Goal: Task Accomplishment & Management: Complete application form

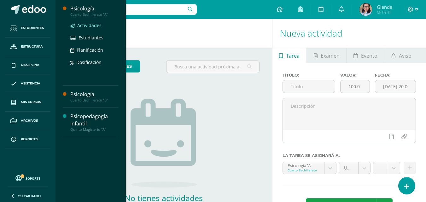
click at [90, 25] on span "Actividades" at bounding box center [89, 25] width 24 height 6
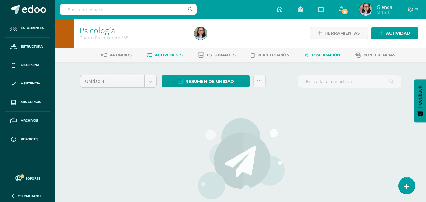
click at [325, 54] on span "Dosificación" at bounding box center [325, 55] width 30 height 5
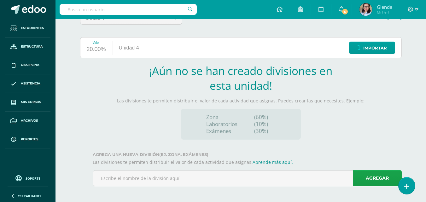
scroll to position [65, 0]
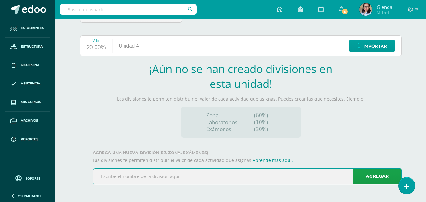
click at [106, 177] on input "text" at bounding box center [247, 176] width 308 height 15
type input "Zona"
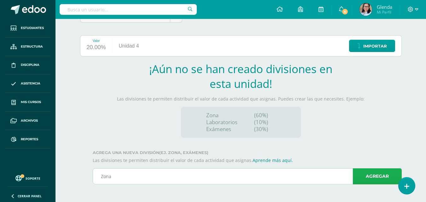
click at [380, 178] on link "Agregar" at bounding box center [376, 176] width 49 height 16
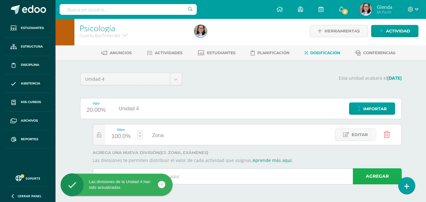
scroll to position [2, 0]
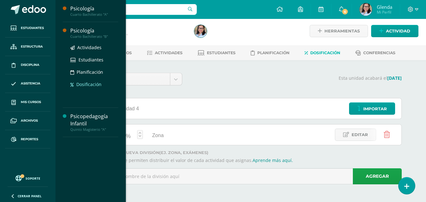
click at [89, 83] on span "Dosificación" at bounding box center [88, 84] width 25 height 6
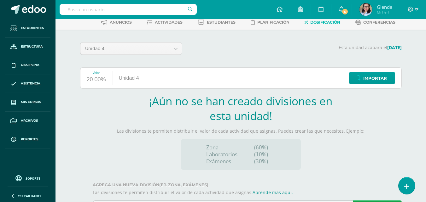
scroll to position [65, 0]
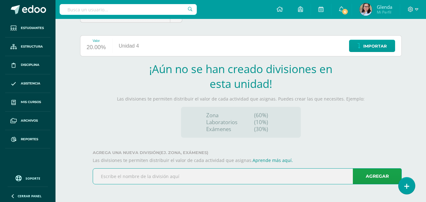
click at [137, 175] on input "text" at bounding box center [247, 176] width 308 height 15
type input "Zona"
click at [370, 176] on link "Agregar" at bounding box center [376, 176] width 49 height 16
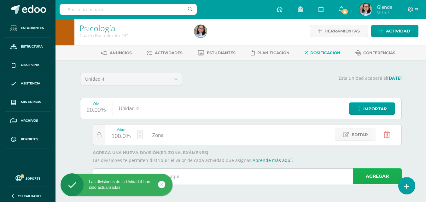
scroll to position [2, 0]
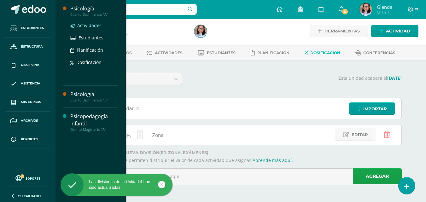
click at [93, 25] on span "Actividades" at bounding box center [89, 25] width 24 height 6
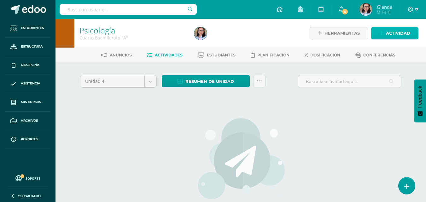
click at [402, 32] on span "Actividad" at bounding box center [398, 33] width 24 height 12
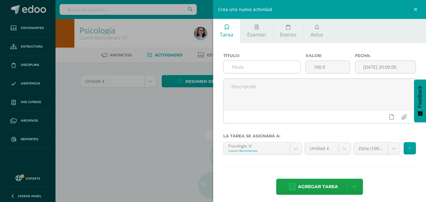
click at [244, 69] on input "text" at bounding box center [261, 67] width 77 height 12
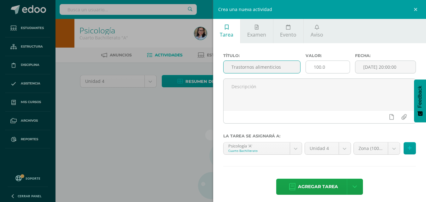
type input "Trastornos alimenticios"
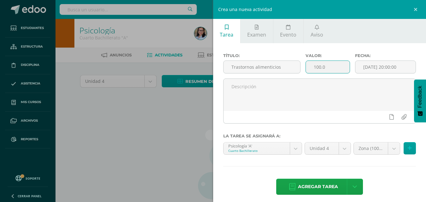
click at [329, 67] on input "100.0" at bounding box center [328, 67] width 44 height 12
type input "1"
type input "25"
click at [402, 67] on input "[DATE] 20:00:00" at bounding box center [385, 67] width 60 height 12
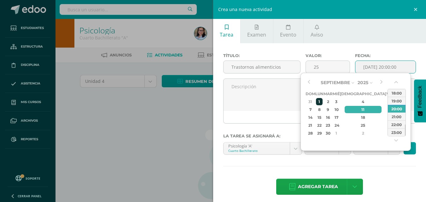
click at [322, 100] on div "1" at bounding box center [319, 101] width 7 height 7
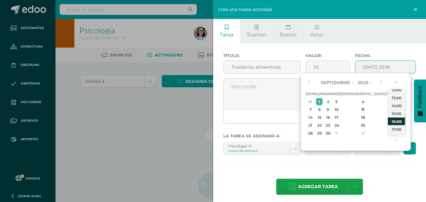
click at [401, 106] on div "14:00" at bounding box center [396, 105] width 18 height 8
type input "2025-09-01 14:00"
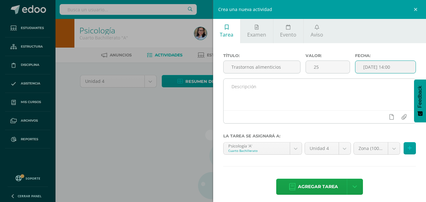
click at [262, 89] on textarea at bounding box center [319, 95] width 192 height 32
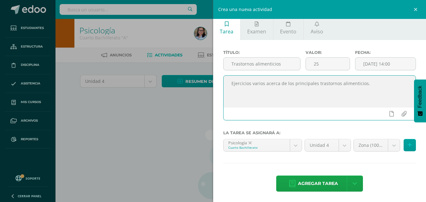
scroll to position [4, 0]
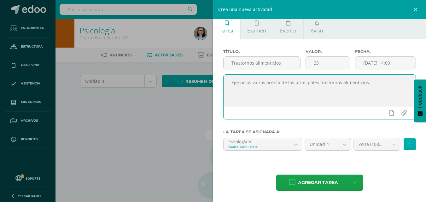
type textarea "Ejercicios varios acerca de los principales trastornos alimenticios."
click at [408, 143] on button at bounding box center [409, 144] width 12 height 12
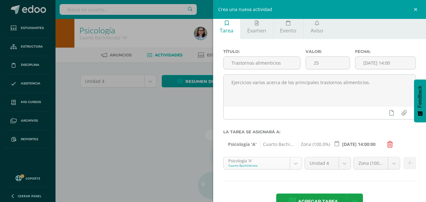
click at [296, 161] on body "Estudiantes Estructura Disciplina Asistencia Mis cursos Archivos Reportes Sopor…" at bounding box center [213, 135] width 426 height 271
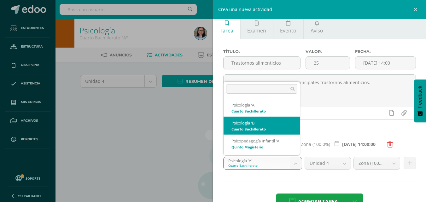
select select "95166"
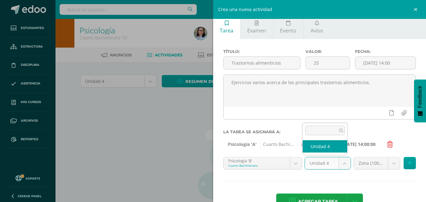
click at [340, 166] on body "Estudiantes Estructura Disciplina Asistencia Mis cursos Archivos Reportes Sopor…" at bounding box center [213, 135] width 426 height 271
select select "95172"
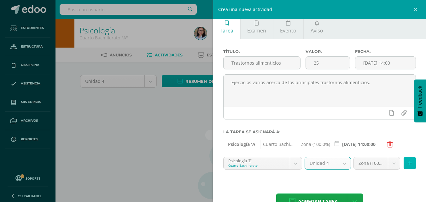
click at [403, 163] on button at bounding box center [409, 163] width 12 height 12
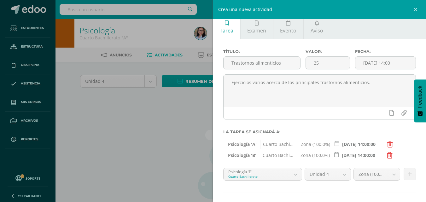
click at [370, 155] on input "2025-09-01 14:00:00" at bounding box center [357, 155] width 55 height 12
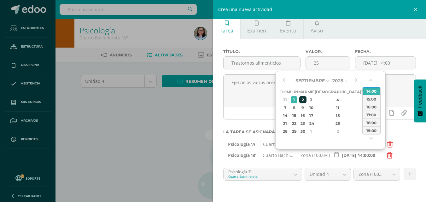
click at [306, 99] on div "2" at bounding box center [302, 99] width 7 height 7
type input "2025-09-02 14:00:00"
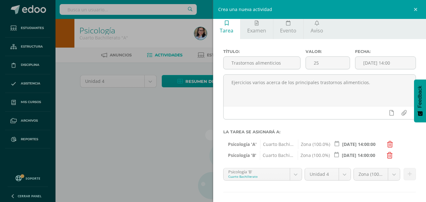
click at [408, 157] on div "Psicología 'B' Cuarto Bachillerato Zona (100.0%) 2025-09-02 14:00:00" at bounding box center [319, 153] width 193 height 9
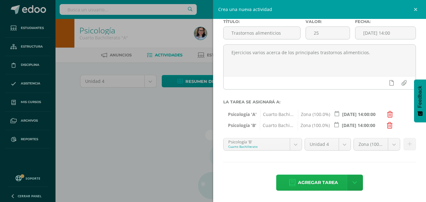
click at [324, 182] on span "Agregar tarea" at bounding box center [318, 182] width 40 height 15
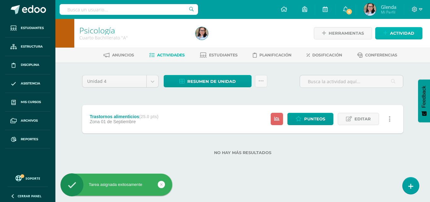
click at [396, 34] on span "Actividad" at bounding box center [402, 33] width 24 height 12
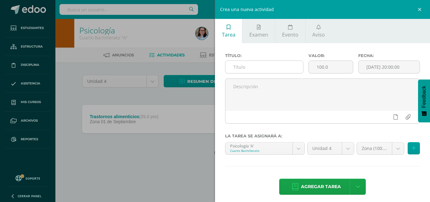
click at [263, 67] on input "text" at bounding box center [265, 67] width 78 height 12
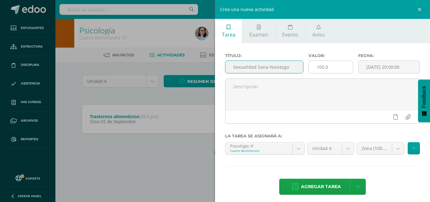
type input "Sexualidad Sana-Noviazgo"
click at [334, 70] on input "100.0" at bounding box center [331, 67] width 44 height 12
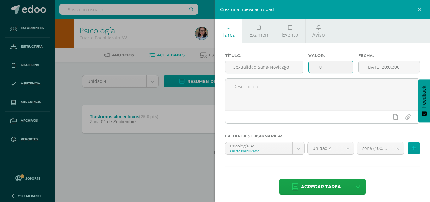
type input "1"
type input "25"
click at [396, 67] on input "[DATE] 20:00:00" at bounding box center [389, 67] width 61 height 12
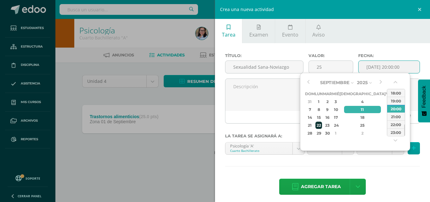
click at [321, 124] on div "22" at bounding box center [319, 125] width 7 height 7
click at [400, 100] on div "14:00" at bounding box center [396, 99] width 18 height 8
type input "2025-09-22 14:00"
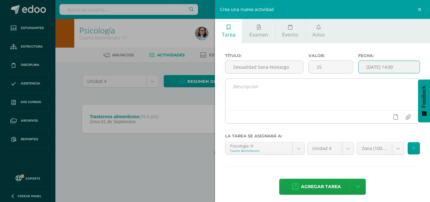
click at [272, 90] on textarea at bounding box center [323, 95] width 194 height 32
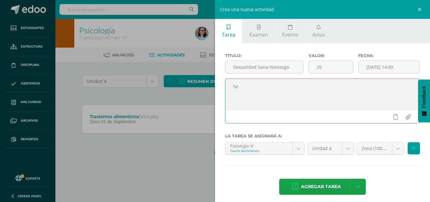
type textarea "S"
type textarea "Ejercicios varios, enfocados en el noviazgo saludable y los 8 moustros del bull…"
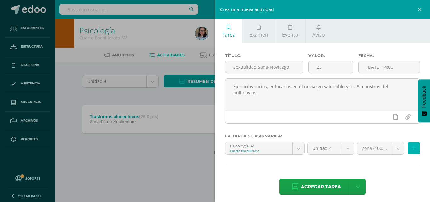
click at [412, 149] on icon at bounding box center [414, 148] width 4 height 5
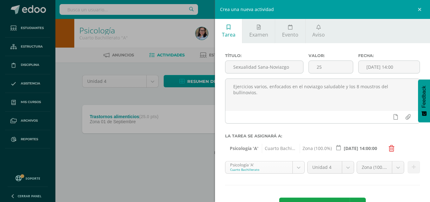
click at [297, 166] on body "Tarea asignada exitosamente Estudiantes Estructura Disciplina Asistencia Mis cu…" at bounding box center [215, 87] width 430 height 175
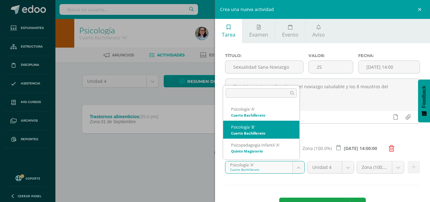
select select "95166"
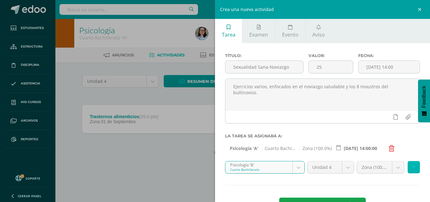
click at [412, 167] on icon at bounding box center [414, 166] width 4 height 5
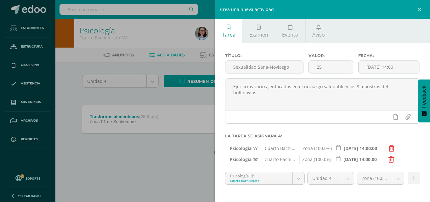
click at [353, 159] on input "2025-09-22 14:00:00" at bounding box center [360, 159] width 55 height 12
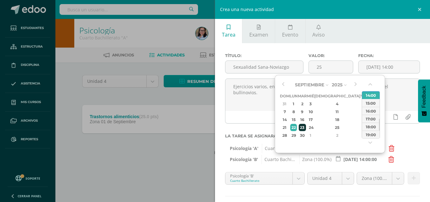
click at [305, 129] on div "23" at bounding box center [302, 127] width 7 height 7
type input "2025-09-23 14:00:00"
click at [413, 157] on div "Psicología 'B' Cuarto Bachillerato Zona (100.0%) 2025-09-23 14:00:00" at bounding box center [322, 157] width 195 height 9
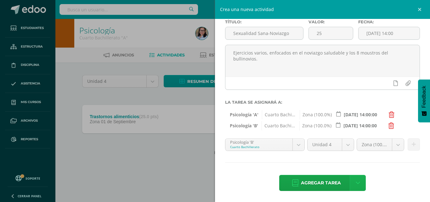
scroll to position [34, 0]
click at [319, 181] on span "Agregar tarea" at bounding box center [321, 182] width 40 height 15
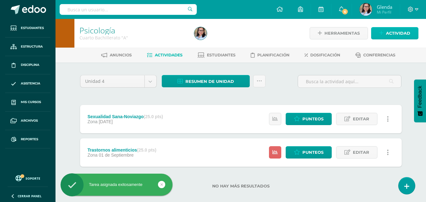
click at [399, 35] on span "Actividad" at bounding box center [398, 33] width 24 height 12
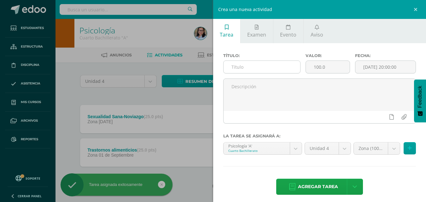
click at [252, 71] on input "text" at bounding box center [261, 67] width 77 height 12
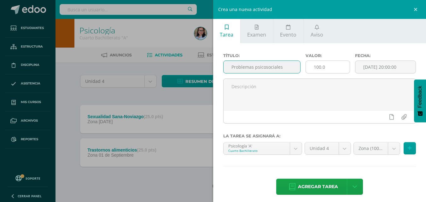
type input "Problemas psicosociales"
click at [325, 67] on input "100.0" at bounding box center [328, 67] width 44 height 12
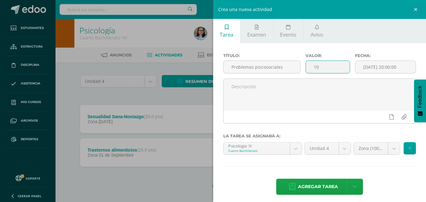
type input "1"
type input "30"
click at [400, 69] on input "[DATE] 20:00:00" at bounding box center [385, 67] width 60 height 12
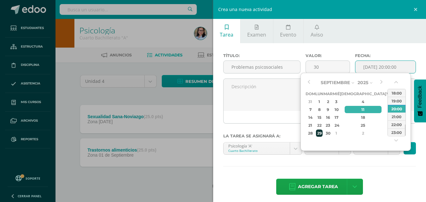
click at [322, 133] on div "29" at bounding box center [319, 132] width 7 height 7
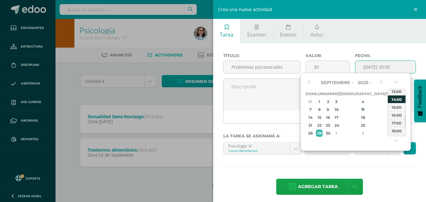
click at [398, 96] on div "14:00" at bounding box center [396, 99] width 18 height 8
type input "2025-09-29 14:00"
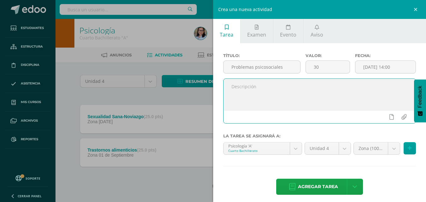
click at [290, 89] on textarea at bounding box center [319, 95] width 192 height 32
type textarea "Ejercicios varios acerca del alcoholismo, drogadicción, tabaquisco y como éstos…"
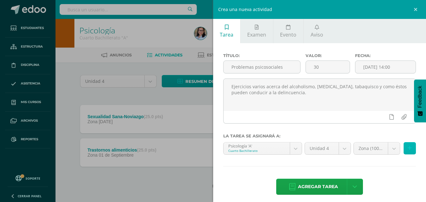
click at [407, 150] on button at bounding box center [409, 148] width 12 height 12
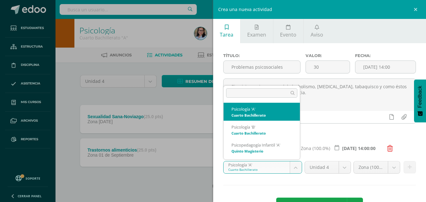
click at [295, 168] on body "Tarea asignada exitosamente Estudiantes Estructura Disciplina Asistencia Mis cu…" at bounding box center [213, 104] width 426 height 209
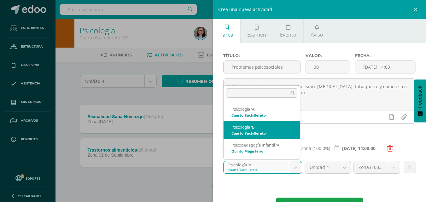
select select "95166"
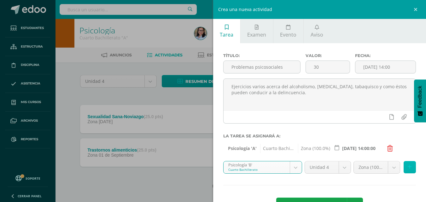
click at [407, 168] on icon at bounding box center [409, 166] width 4 height 5
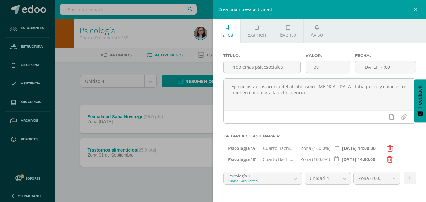
click at [351, 159] on input "2025-09-29 14:00:00" at bounding box center [357, 159] width 55 height 12
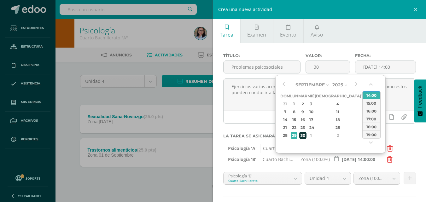
click at [306, 137] on div "30" at bounding box center [302, 135] width 7 height 7
type input "2025-09-30 14:00:00"
click at [410, 156] on div "Psicología 'B' Cuarto Bachillerato Zona (100.0%) 2025-09-30 14:00:00" at bounding box center [319, 157] width 193 height 9
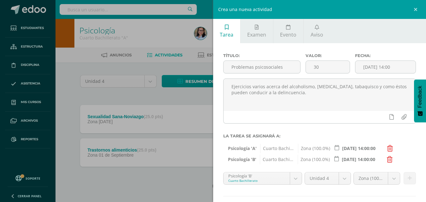
scroll to position [34, 0]
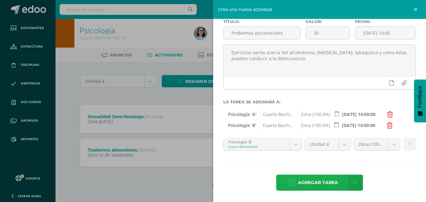
click at [317, 183] on span "Agregar tarea" at bounding box center [318, 182] width 40 height 15
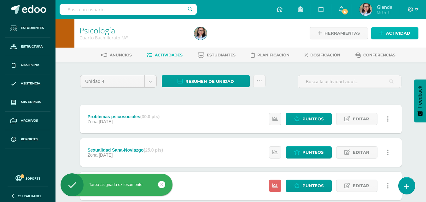
click at [392, 32] on span "Actividad" at bounding box center [398, 33] width 24 height 12
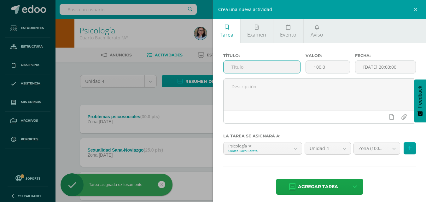
click at [283, 65] on input "text" at bounding box center [261, 67] width 77 height 12
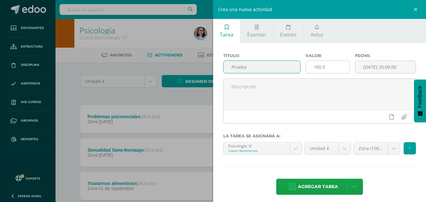
type input "Prueba"
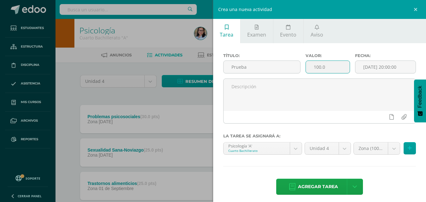
drag, startPoint x: 328, startPoint y: 68, endPoint x: 311, endPoint y: 69, distance: 17.7
click at [311, 69] on input "100.0" at bounding box center [328, 67] width 44 height 12
type input "20"
click at [398, 67] on input "[DATE] 20:00:00" at bounding box center [385, 67] width 60 height 12
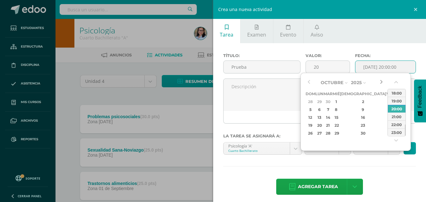
click at [381, 82] on button "button" at bounding box center [381, 82] width 6 height 9
click at [322, 119] on div "13" at bounding box center [319, 117] width 7 height 7
click at [398, 102] on div "11:00" at bounding box center [396, 101] width 18 height 8
type input "2025-10-13 11:00"
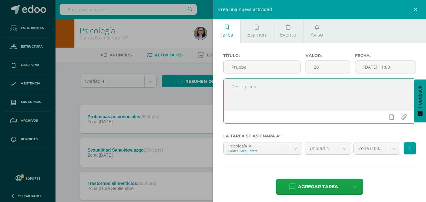
click at [277, 93] on textarea at bounding box center [319, 95] width 192 height 32
type textarea "Prueba final de bimestre."
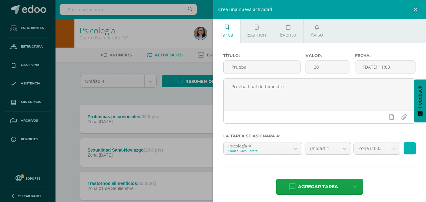
click at [406, 148] on button at bounding box center [409, 148] width 12 height 12
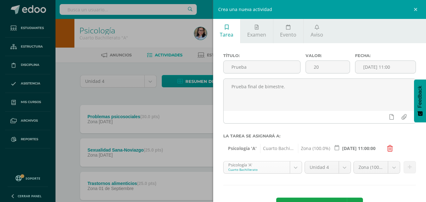
click at [294, 165] on body "Tarea asignada exitosamente Estudiantes Estructura Disciplina Asistencia Mis cu…" at bounding box center [213, 121] width 426 height 242
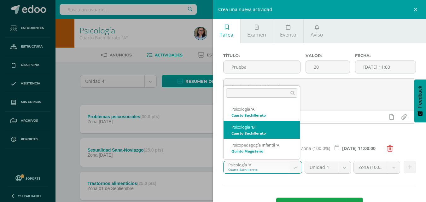
select select "95166"
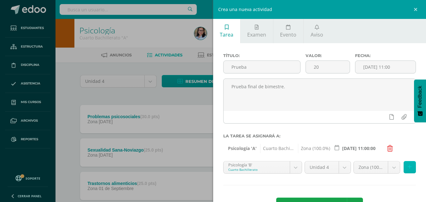
click at [409, 169] on button at bounding box center [409, 167] width 12 height 12
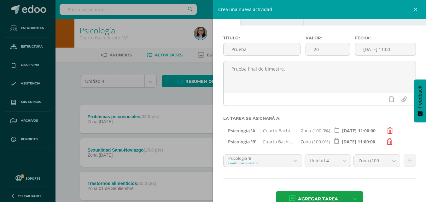
scroll to position [34, 0]
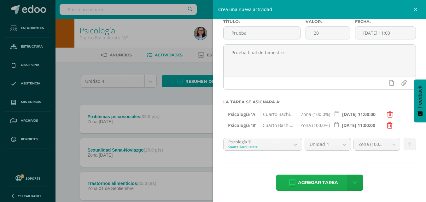
click at [315, 182] on span "Agregar tarea" at bounding box center [318, 182] width 40 height 15
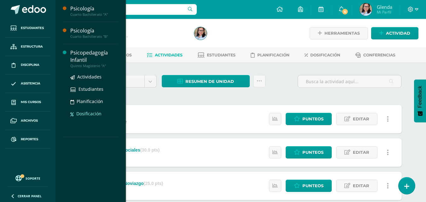
click at [89, 112] on span "Dosificación" at bounding box center [88, 114] width 25 height 6
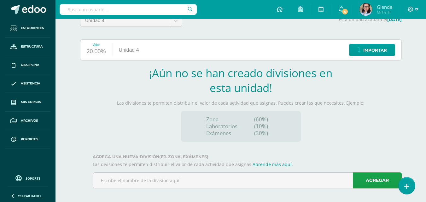
scroll to position [65, 0]
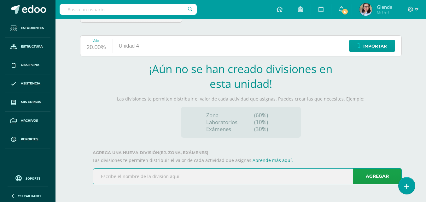
click at [203, 178] on input "text" at bounding box center [247, 176] width 308 height 15
type input "Zona"
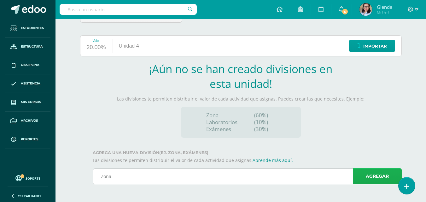
click at [377, 180] on link "Agregar" at bounding box center [376, 176] width 49 height 16
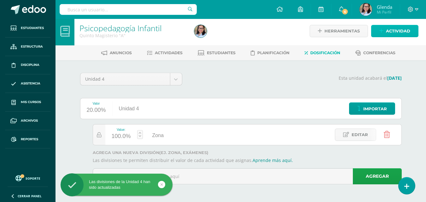
click at [400, 32] on span "Actividad" at bounding box center [398, 31] width 24 height 12
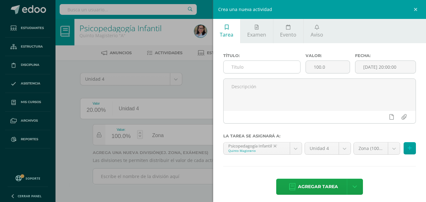
click at [260, 65] on input "text" at bounding box center [261, 67] width 77 height 12
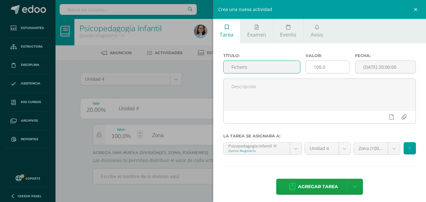
type input "Fichero"
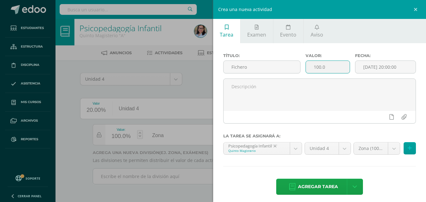
click at [340, 63] on input "100.0" at bounding box center [328, 67] width 44 height 12
type input "1"
type input "30"
click at [396, 66] on input "[DATE] 20:00:00" at bounding box center [385, 67] width 60 height 12
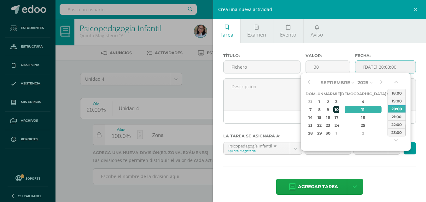
click at [339, 110] on div "10" at bounding box center [336, 109] width 6 height 7
click at [397, 108] on div "12:00" at bounding box center [396, 109] width 18 height 8
type input "2025-09-10 12:00"
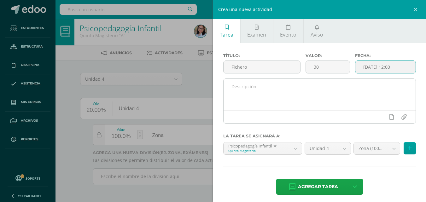
click at [266, 89] on textarea at bounding box center [319, 95] width 192 height 32
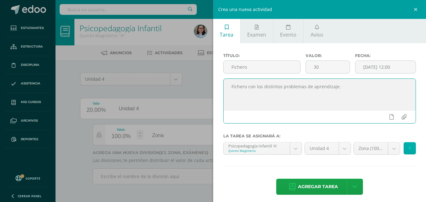
type textarea "Fichero con los distintos problemas de aprendizaje."
click at [407, 150] on icon at bounding box center [409, 148] width 4 height 5
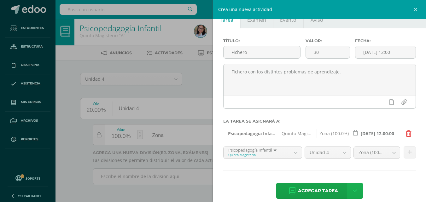
scroll to position [23, 0]
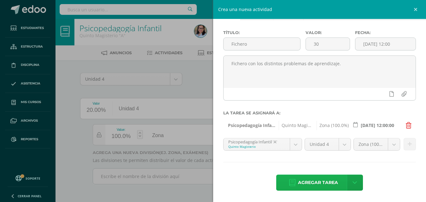
click at [316, 182] on span "Agregar tarea" at bounding box center [318, 182] width 40 height 15
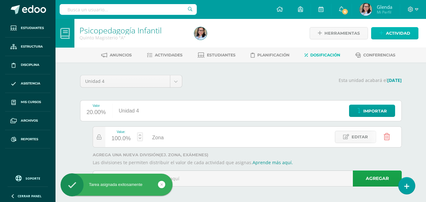
click at [403, 33] on span "Actividad" at bounding box center [398, 33] width 24 height 12
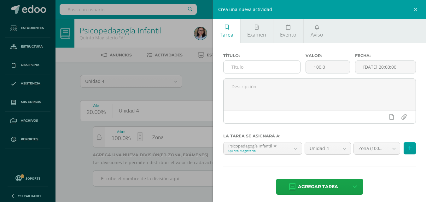
click at [247, 68] on input "text" at bounding box center [261, 67] width 77 height 12
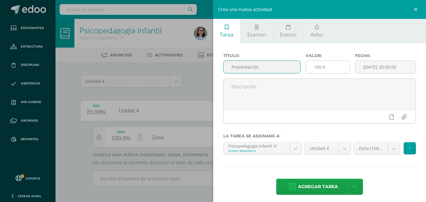
type input "Presentación"
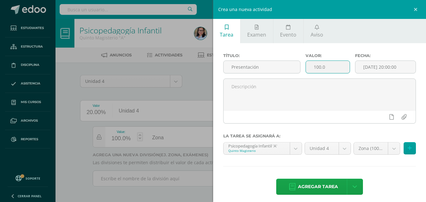
drag, startPoint x: 324, startPoint y: 66, endPoint x: 301, endPoint y: 70, distance: 23.4
click at [303, 70] on div "Valor: 100.0" at bounding box center [327, 65] width 49 height 25
type input "15"
click at [398, 66] on input "[DATE] 20:00:00" at bounding box center [385, 67] width 60 height 12
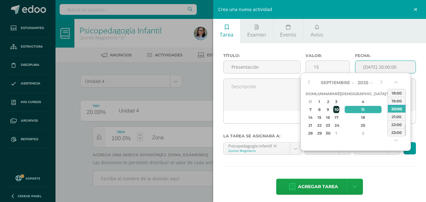
click at [339, 109] on div "10" at bounding box center [336, 109] width 6 height 7
click at [396, 105] on div "12:00" at bounding box center [396, 102] width 18 height 8
type input "2025-09-10 12:00"
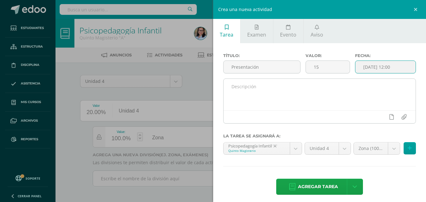
click at [262, 92] on textarea at bounding box center [319, 95] width 192 height 32
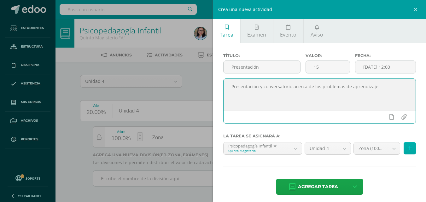
type textarea "Presentación y conversatorio acerca de los problemas de aprendizaje."
click at [407, 147] on icon at bounding box center [409, 148] width 4 height 5
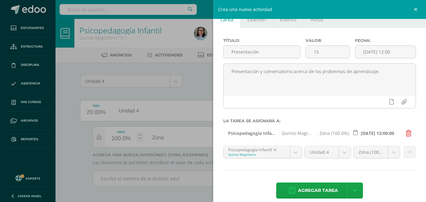
scroll to position [23, 0]
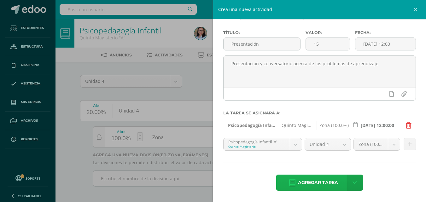
click at [325, 179] on span "Agregar tarea" at bounding box center [318, 182] width 40 height 15
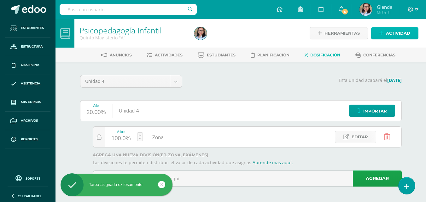
click at [398, 29] on span "Actividad" at bounding box center [398, 33] width 24 height 12
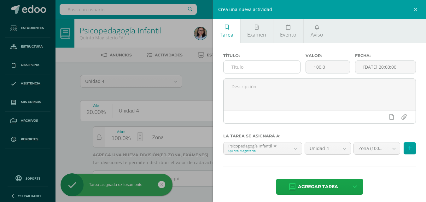
click at [252, 71] on input "text" at bounding box center [261, 67] width 77 height 12
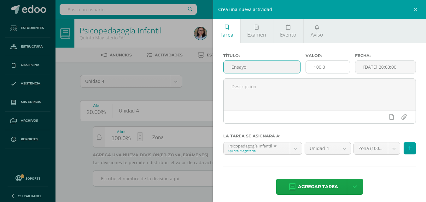
type input "Ensayo"
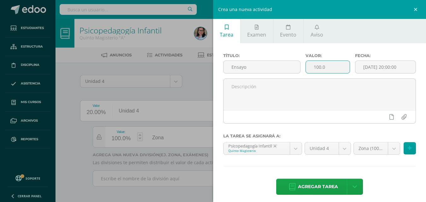
drag, startPoint x: 324, startPoint y: 66, endPoint x: 309, endPoint y: 66, distance: 15.4
click at [309, 66] on input "100.0" at bounding box center [328, 67] width 44 height 12
type input "15"
click at [402, 68] on input "[DATE] 20:00:00" at bounding box center [385, 67] width 60 height 12
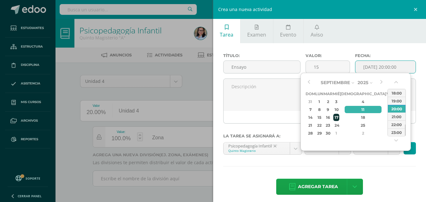
click at [339, 118] on div "17" at bounding box center [336, 117] width 6 height 7
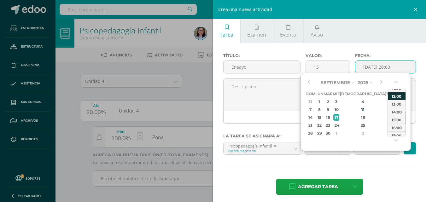
click at [398, 98] on div "12:00" at bounding box center [396, 96] width 18 height 8
type input "2025-09-17 12:00"
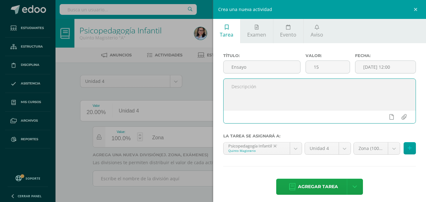
click at [241, 89] on textarea at bounding box center [319, 95] width 192 height 32
type textarea "a"
type textarea "Acerca de la importancia de las adecuaciones curriculares."
click at [320, 185] on span "Agregar tarea" at bounding box center [318, 186] width 40 height 15
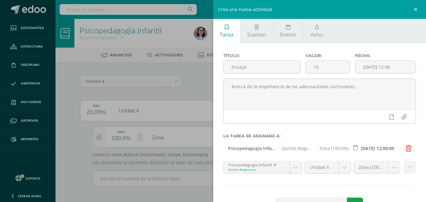
scroll to position [23, 0]
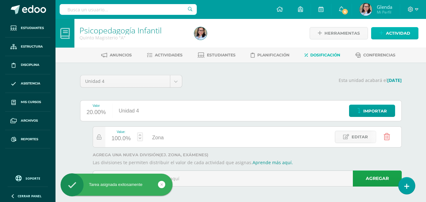
click at [402, 35] on span "Actividad" at bounding box center [398, 33] width 24 height 12
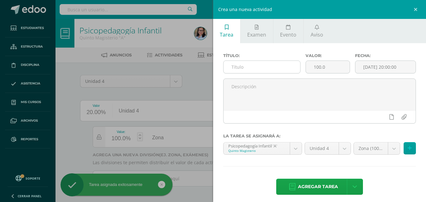
click at [273, 65] on input "text" at bounding box center [261, 67] width 77 height 12
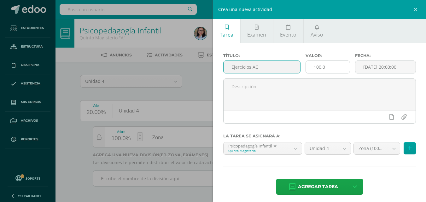
type input "Ejercicios AC"
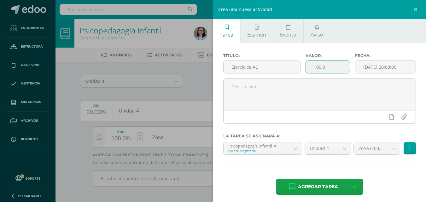
drag, startPoint x: 328, startPoint y: 67, endPoint x: 309, endPoint y: 66, distance: 19.2
click at [309, 66] on input "100.0" at bounding box center [328, 67] width 44 height 12
type input "20"
click at [389, 67] on input "[DATE] 20:00:00" at bounding box center [385, 67] width 60 height 12
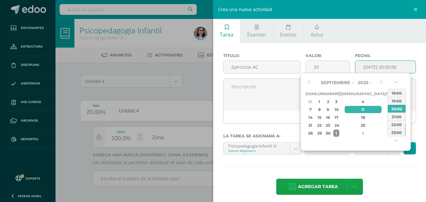
click at [339, 133] on div "1" at bounding box center [336, 132] width 6 height 7
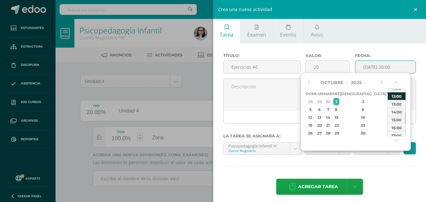
click at [395, 97] on div "12:00" at bounding box center [396, 96] width 18 height 8
type input "[DATE] 12:00"
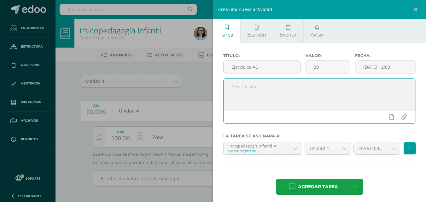
click at [284, 92] on textarea at bounding box center [319, 95] width 192 height 32
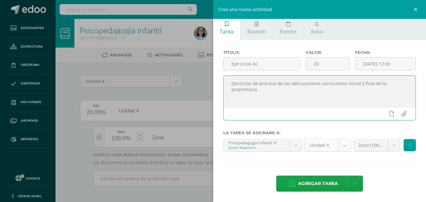
scroll to position [4, 0]
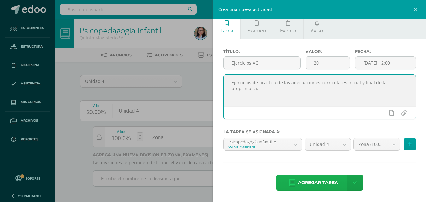
type textarea "Ejercicios de práctica de las adecuaciones curriculares inicial y final de la p…"
click at [308, 180] on span "Agregar tarea" at bounding box center [318, 182] width 40 height 15
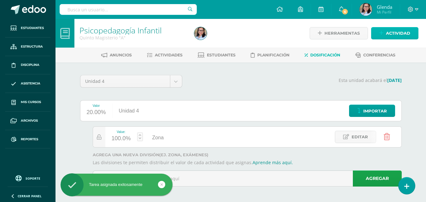
click at [407, 35] on span "Actividad" at bounding box center [398, 33] width 24 height 12
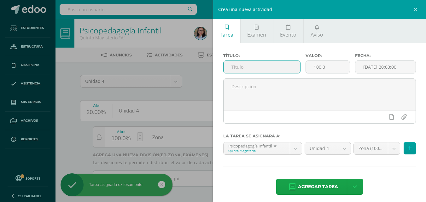
click at [244, 61] on input "text" at bounding box center [261, 67] width 77 height 12
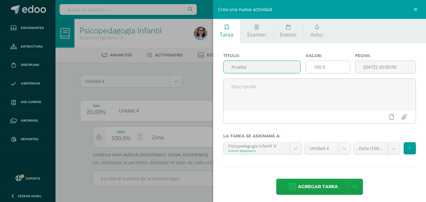
type input "Prueba"
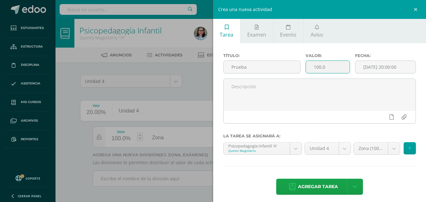
drag, startPoint x: 330, startPoint y: 69, endPoint x: 306, endPoint y: 71, distance: 23.7
click at [306, 71] on input "100.0" at bounding box center [328, 67] width 44 height 12
type input "20"
click at [394, 71] on input "[DATE] 20:00:00" at bounding box center [385, 67] width 60 height 12
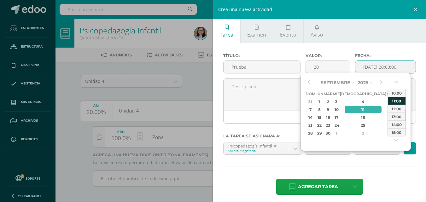
click at [399, 100] on div "11:00" at bounding box center [396, 101] width 18 height 8
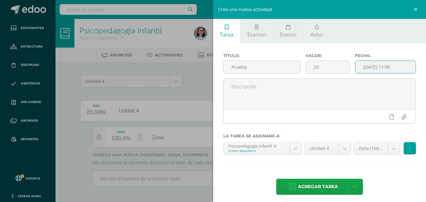
click at [387, 68] on input "[DATE] 11:00" at bounding box center [385, 67] width 60 height 12
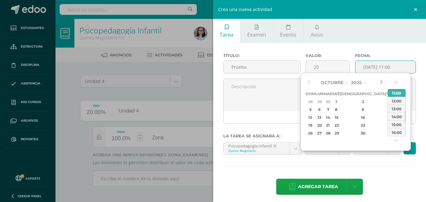
click at [381, 84] on button "button" at bounding box center [381, 82] width 6 height 9
click at [322, 117] on div "13" at bounding box center [319, 117] width 7 height 7
type input "2025-10-13 11:00"
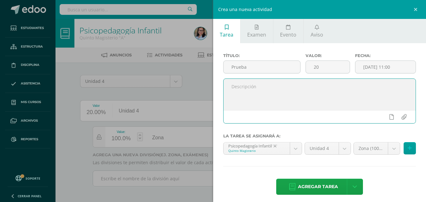
click at [254, 88] on textarea at bounding box center [319, 95] width 192 height 32
type textarea "Prueba final de bimestre."
click at [318, 184] on span "Agregar tarea" at bounding box center [318, 186] width 40 height 15
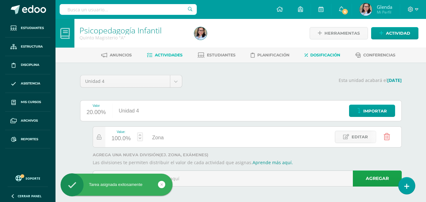
click at [166, 56] on span "Actividades" at bounding box center [169, 55] width 28 height 5
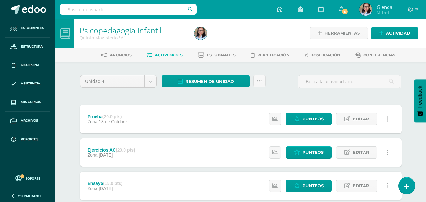
scroll to position [107, 0]
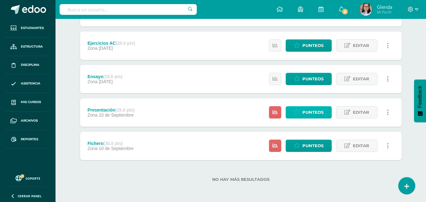
click at [310, 116] on span "Punteos" at bounding box center [312, 112] width 21 height 12
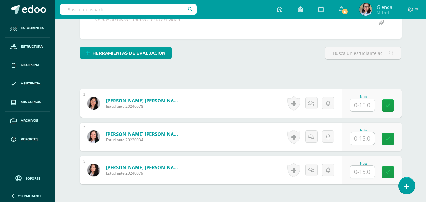
scroll to position [190, 0]
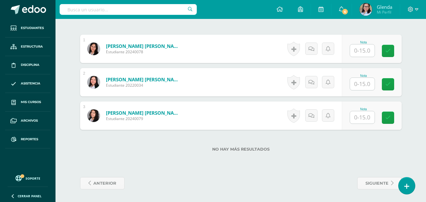
click at [365, 53] on input "text" at bounding box center [362, 50] width 25 height 12
type input "14"
click at [360, 86] on input "text" at bounding box center [365, 84] width 25 height 13
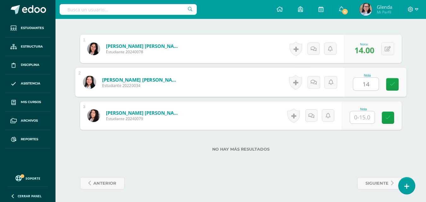
type input "14"
click at [202, 135] on div "No hay más resultados" at bounding box center [240, 144] width 321 height 29
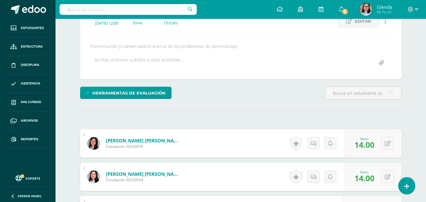
scroll to position [0, 0]
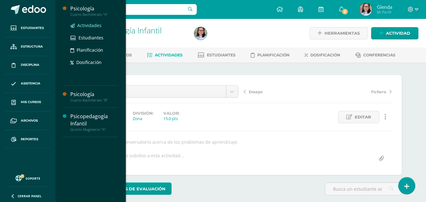
click at [89, 25] on span "Actividades" at bounding box center [89, 25] width 24 height 6
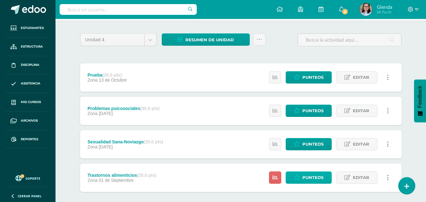
scroll to position [73, 0]
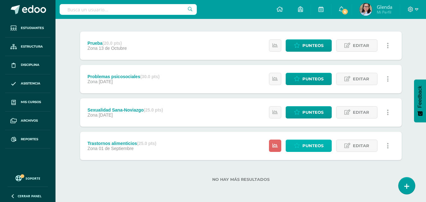
click at [312, 147] on span "Punteos" at bounding box center [312, 146] width 21 height 12
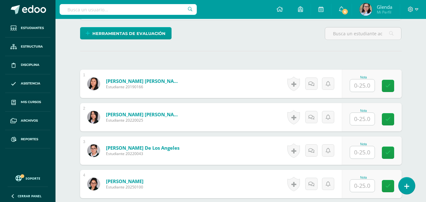
scroll to position [156, 0]
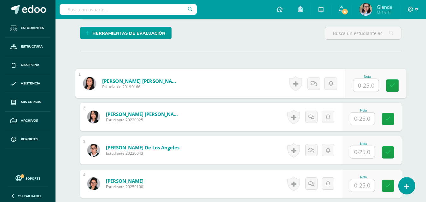
click at [364, 86] on input "text" at bounding box center [365, 85] width 25 height 13
type input "22"
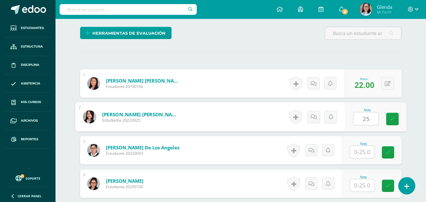
type input "25"
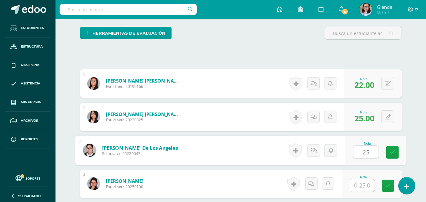
type input "25"
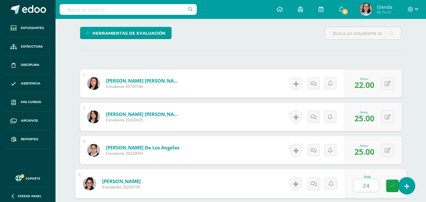
type input "24"
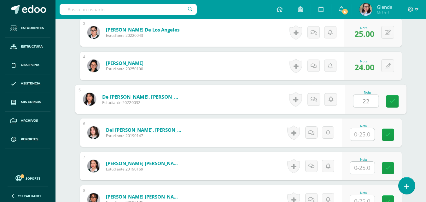
type input "22"
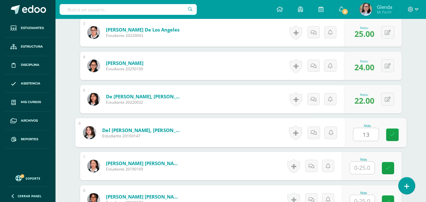
type input "13"
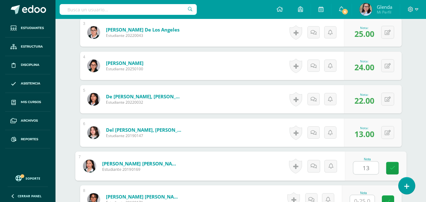
type input "13"
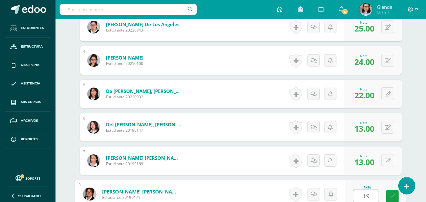
type input "19"
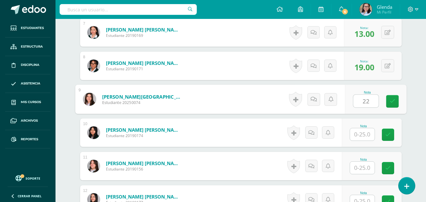
type input "22"
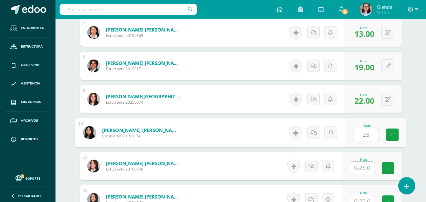
type input "25"
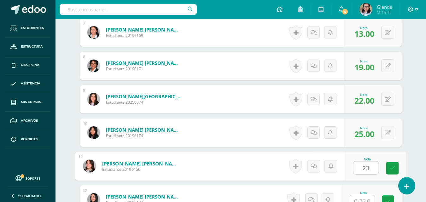
type input "23"
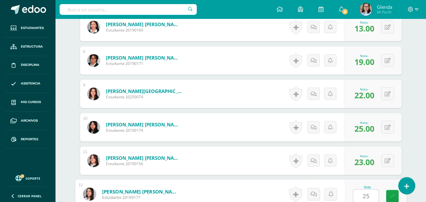
type input "25"
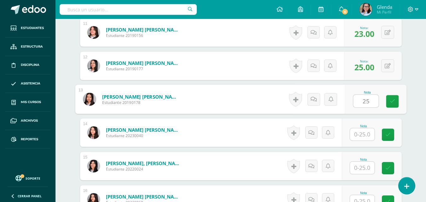
type input "25"
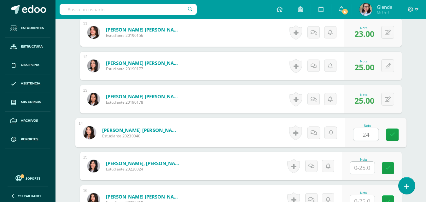
type input "24"
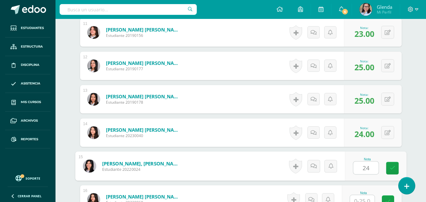
type input "24"
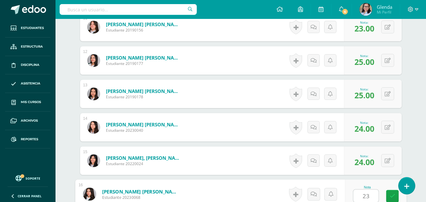
type input "23"
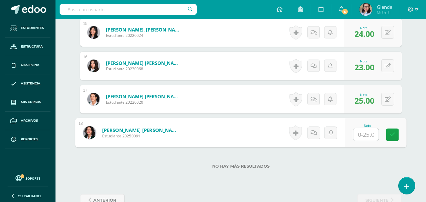
click at [362, 103] on span "25.00" at bounding box center [364, 100] width 20 height 11
click at [391, 99] on button at bounding box center [387, 99] width 13 height 13
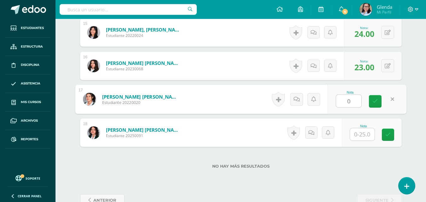
type input "0"
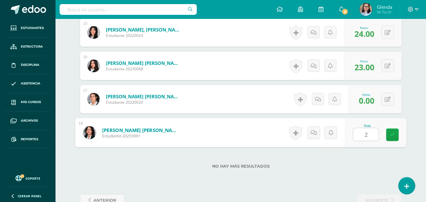
type input "25"
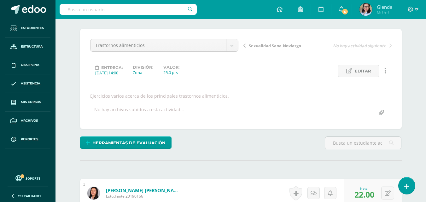
scroll to position [0, 0]
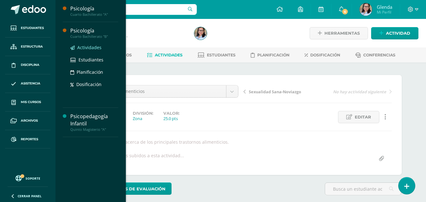
click at [88, 47] on span "Actividades" at bounding box center [89, 47] width 24 height 6
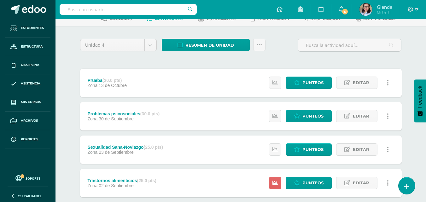
scroll to position [73, 0]
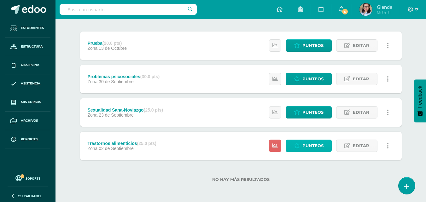
click at [318, 147] on span "Punteos" at bounding box center [312, 146] width 21 height 12
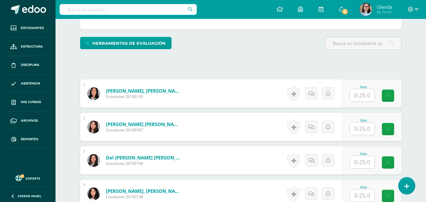
scroll to position [158, 0]
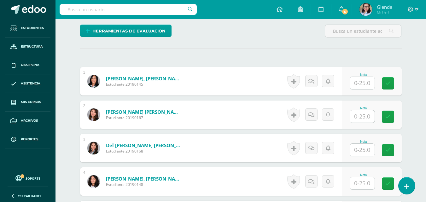
click at [363, 84] on input "text" at bounding box center [362, 83] width 25 height 12
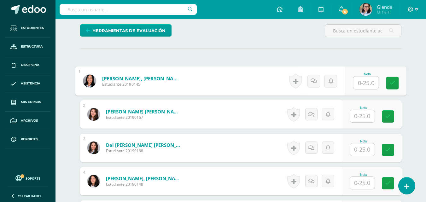
scroll to position [158, 0]
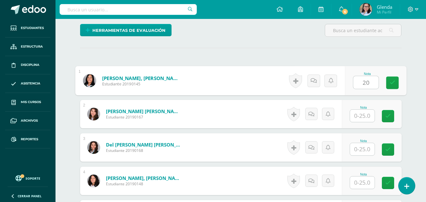
type input "20"
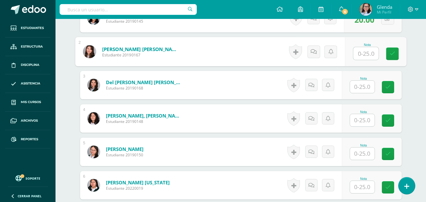
scroll to position [221, 0]
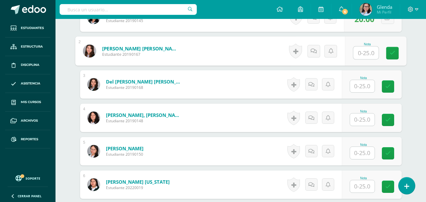
click at [363, 85] on input "text" at bounding box center [362, 86] width 25 height 12
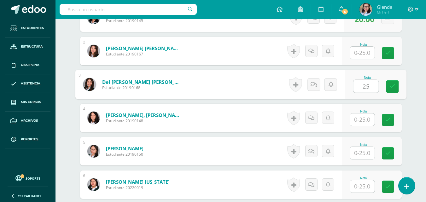
type input "25"
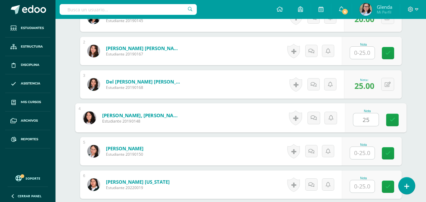
type input "25"
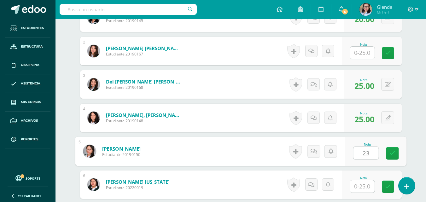
type input "23"
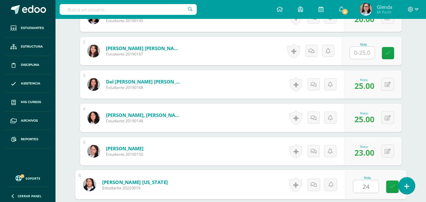
type input "24"
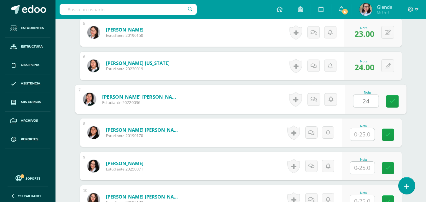
type input "24"
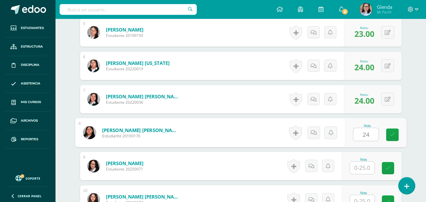
type input "24"
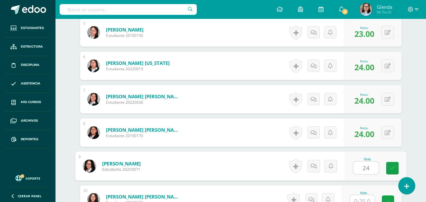
type input "24"
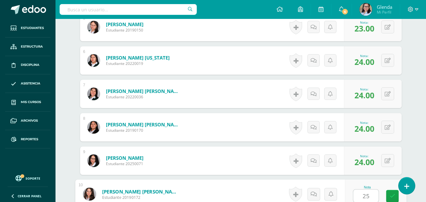
type input "25"
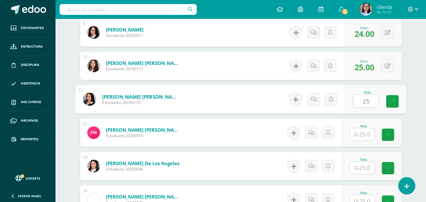
type input "25"
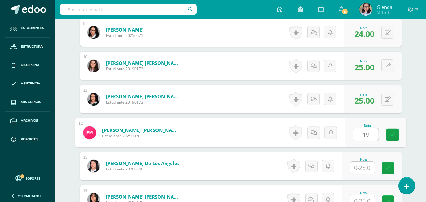
type input "19"
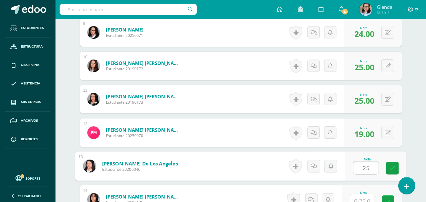
type input "25"
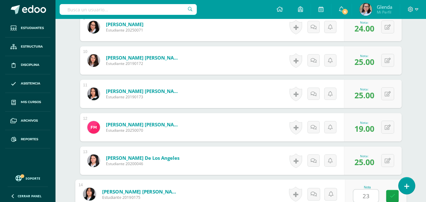
type input "23"
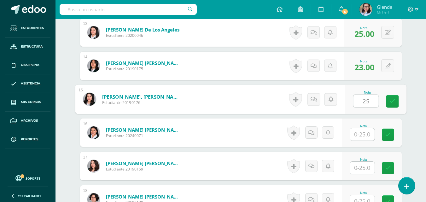
type input "25"
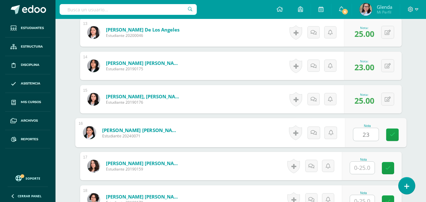
type input "23"
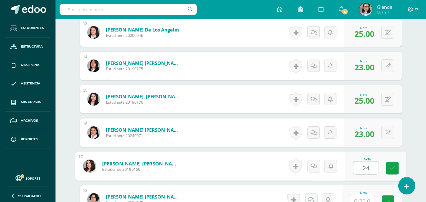
type input "24"
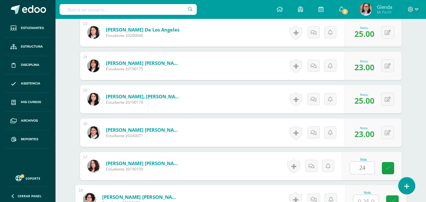
scroll to position [613, 0]
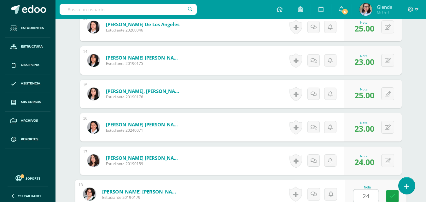
type input "24"
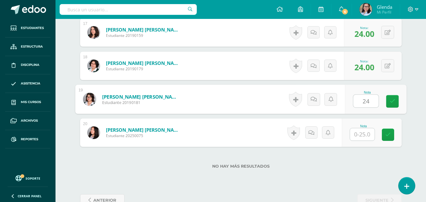
type input "24"
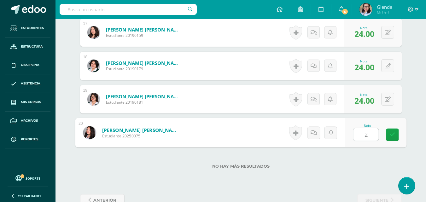
type input "22"
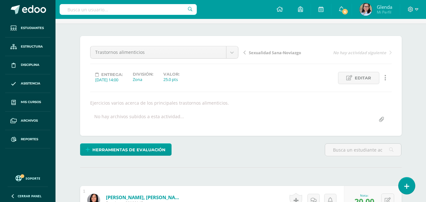
scroll to position [0, 0]
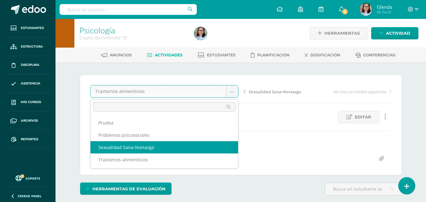
select select "/dashboard/teacher/grade-activity/108191/"
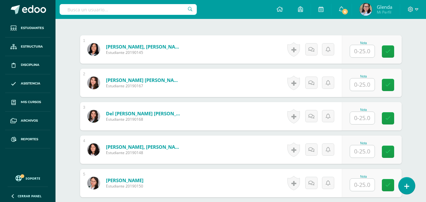
scroll to position [253, 0]
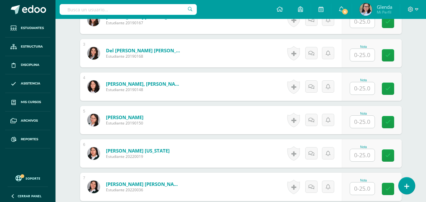
click at [363, 90] on input "text" at bounding box center [362, 88] width 25 height 12
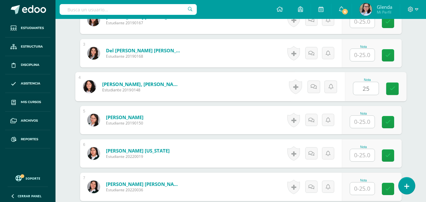
type input "25"
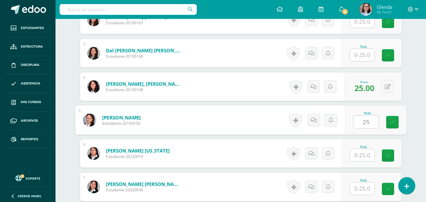
type input "25"
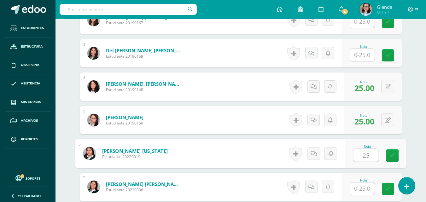
type input "25"
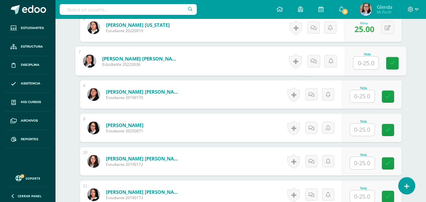
scroll to position [379, 0]
click at [363, 95] on input "text" at bounding box center [362, 96] width 25 height 12
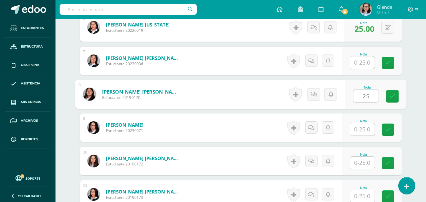
type input "25"
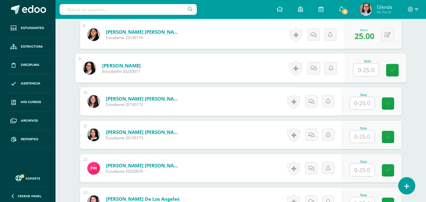
scroll to position [442, 0]
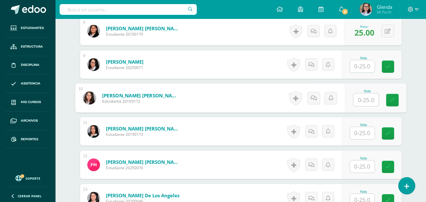
click at [362, 100] on input "text" at bounding box center [365, 100] width 25 height 13
type input "25"
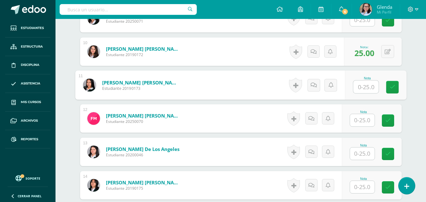
scroll to position [536, 0]
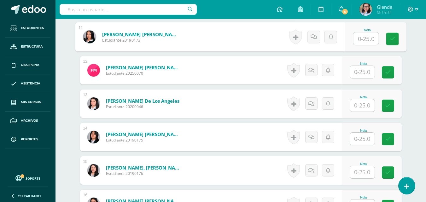
click at [362, 104] on input "text" at bounding box center [362, 105] width 25 height 12
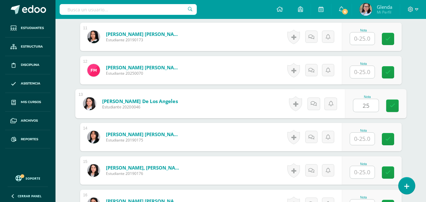
type input "25"
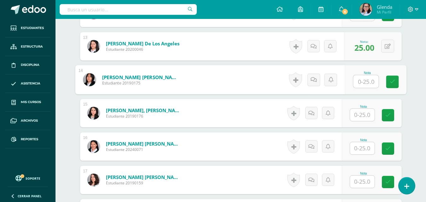
scroll to position [599, 0]
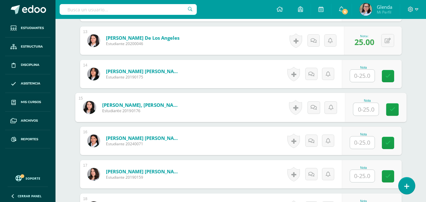
click at [361, 109] on input "text" at bounding box center [365, 109] width 25 height 13
type input "25"
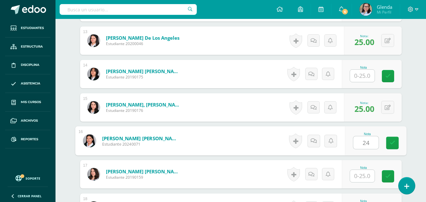
type input "24"
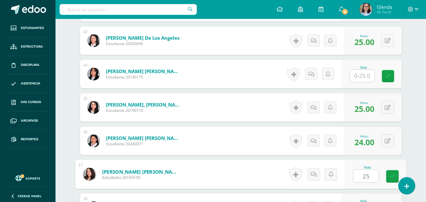
type input "25"
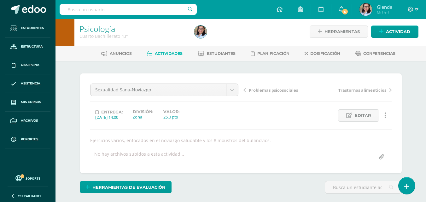
scroll to position [0, 0]
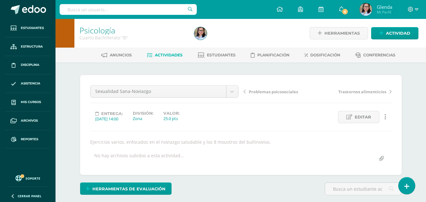
click at [170, 58] on link "Actividades" at bounding box center [165, 55] width 36 height 10
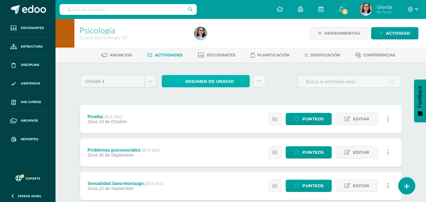
click at [214, 83] on span "Resumen de unidad" at bounding box center [209, 82] width 49 height 12
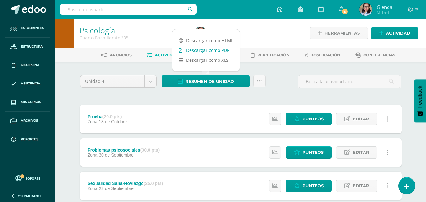
click at [217, 53] on link "Descargar como PDF" at bounding box center [205, 50] width 67 height 10
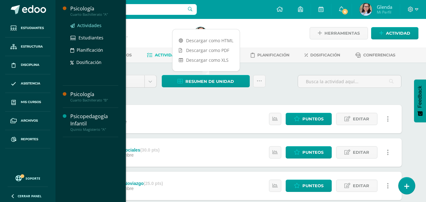
click at [90, 23] on span "Actividades" at bounding box center [89, 25] width 24 height 6
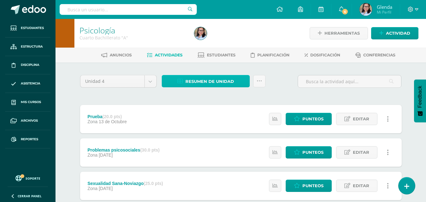
click at [194, 78] on span "Resumen de unidad" at bounding box center [209, 82] width 49 height 12
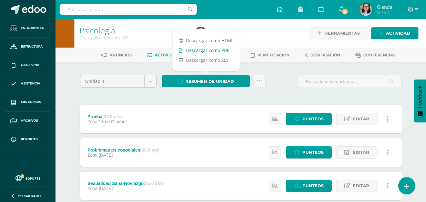
click at [222, 51] on link "Descargar como PDF" at bounding box center [205, 50] width 67 height 10
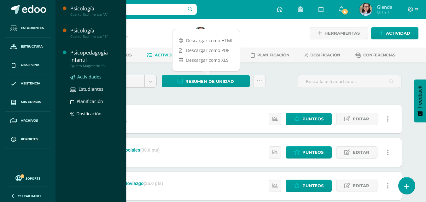
click at [95, 76] on span "Actividades" at bounding box center [89, 77] width 24 height 6
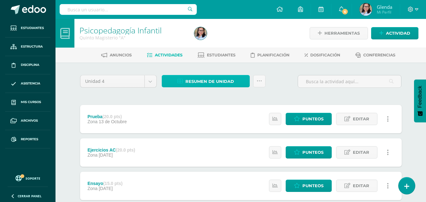
click at [215, 79] on span "Resumen de unidad" at bounding box center [209, 82] width 49 height 12
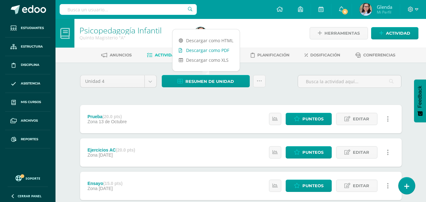
click at [209, 51] on link "Descargar como PDF" at bounding box center [205, 50] width 67 height 10
click at [82, 97] on div "Unidad 4 Unidad 1 Unidad 2 Unidad 3 Unidad 4 Resumen de unidad Subir actividade…" at bounding box center [240, 185] width 326 height 221
